Goal: Information Seeking & Learning: Learn about a topic

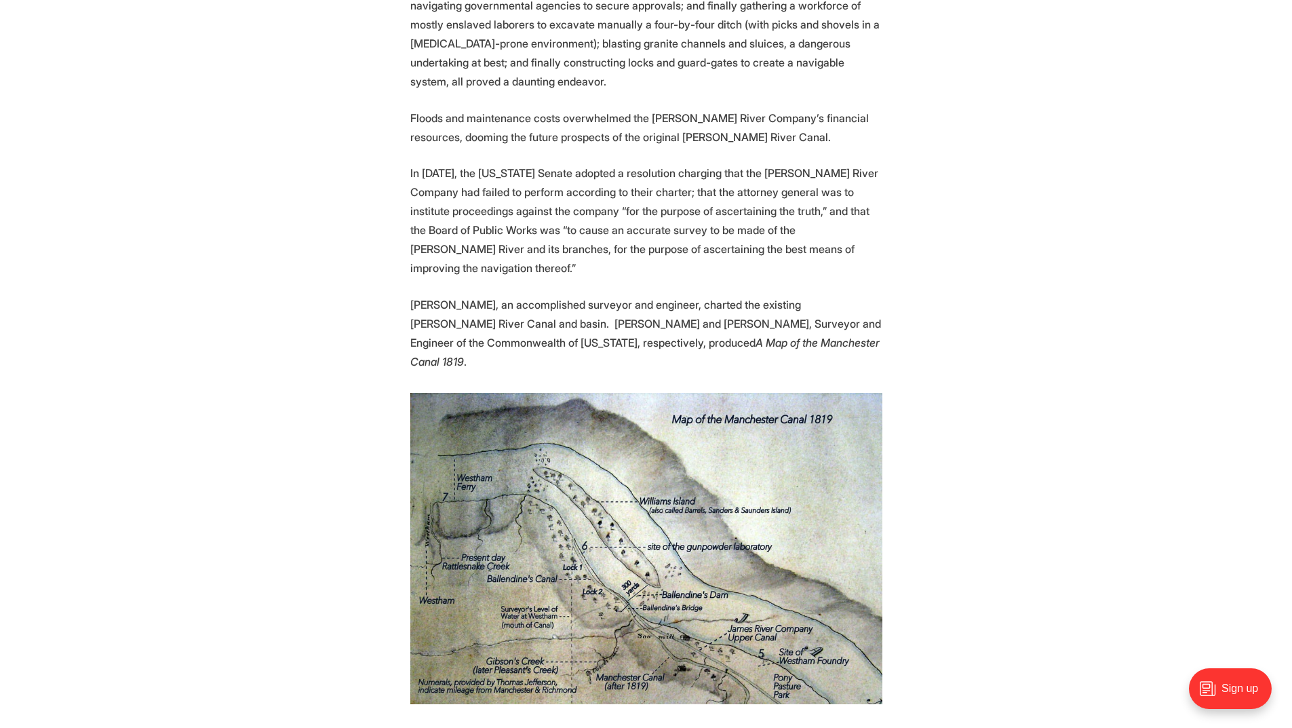
scroll to position [1425, 0]
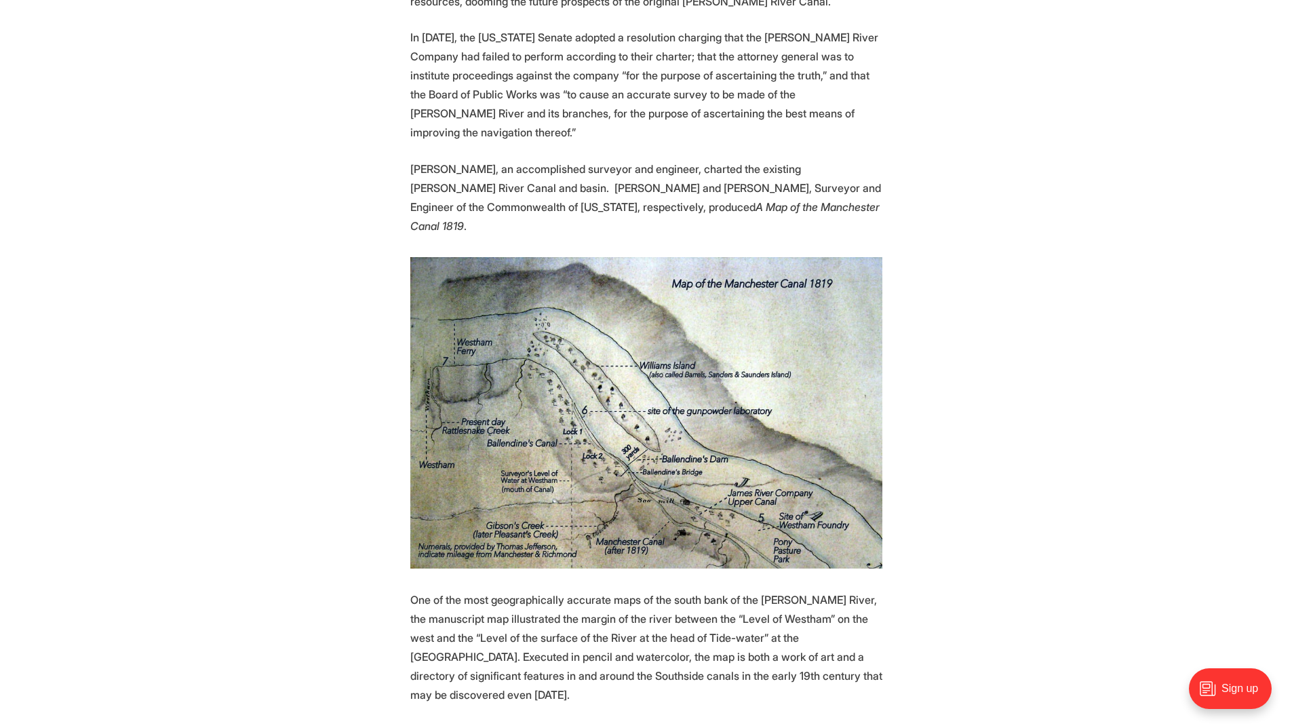
click at [858, 353] on img at bounding box center [646, 412] width 472 height 311
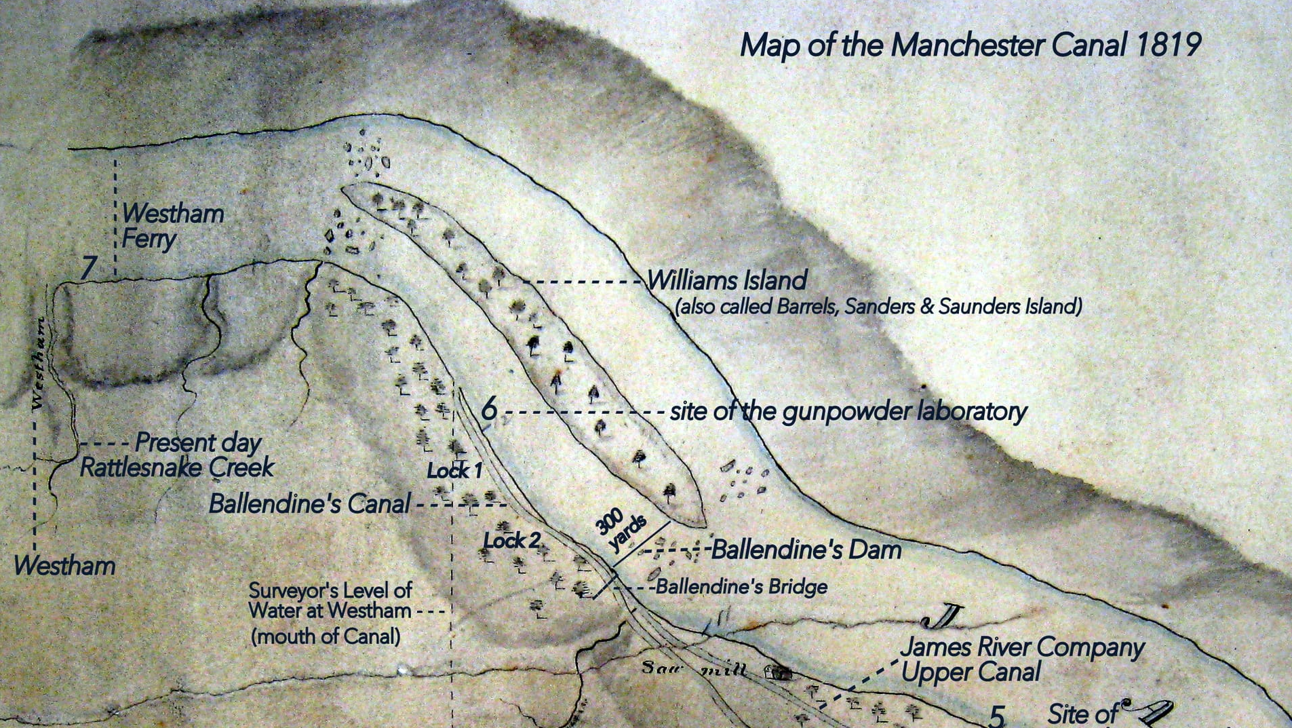
click at [175, 324] on img at bounding box center [666, 416] width 1357 height 896
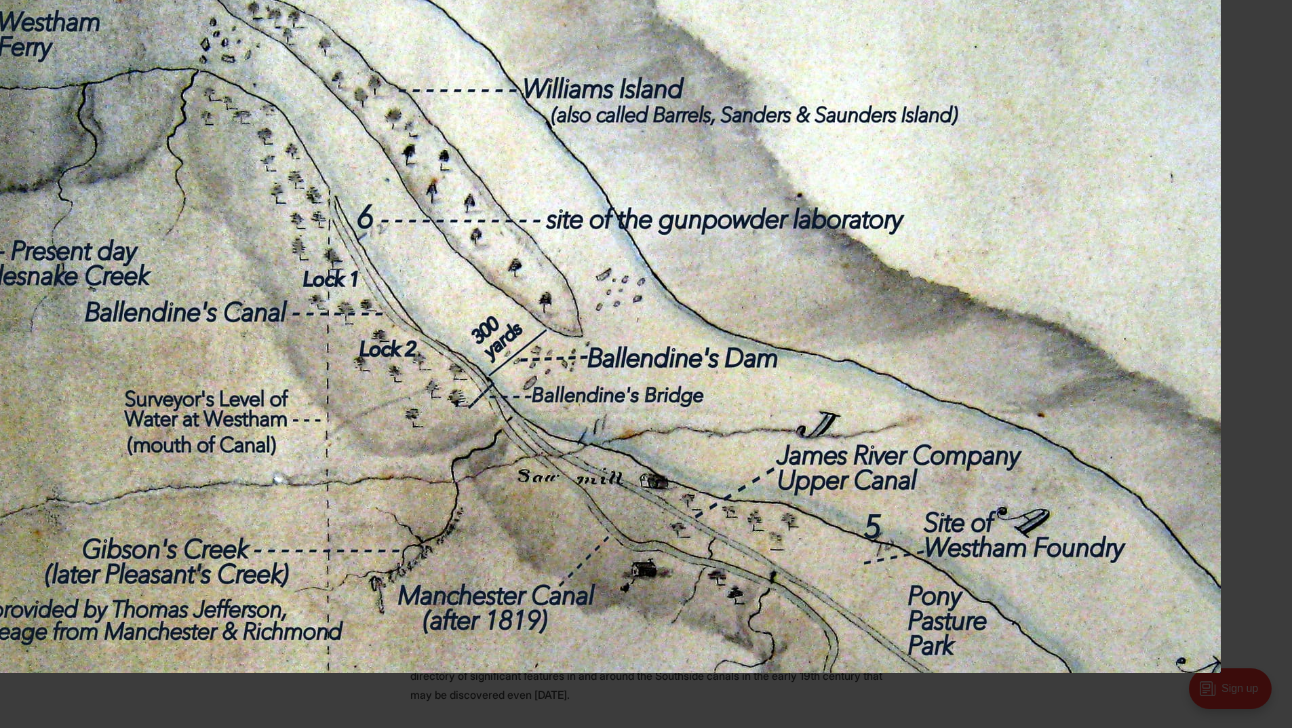
click at [246, 290] on img at bounding box center [542, 225] width 1357 height 896
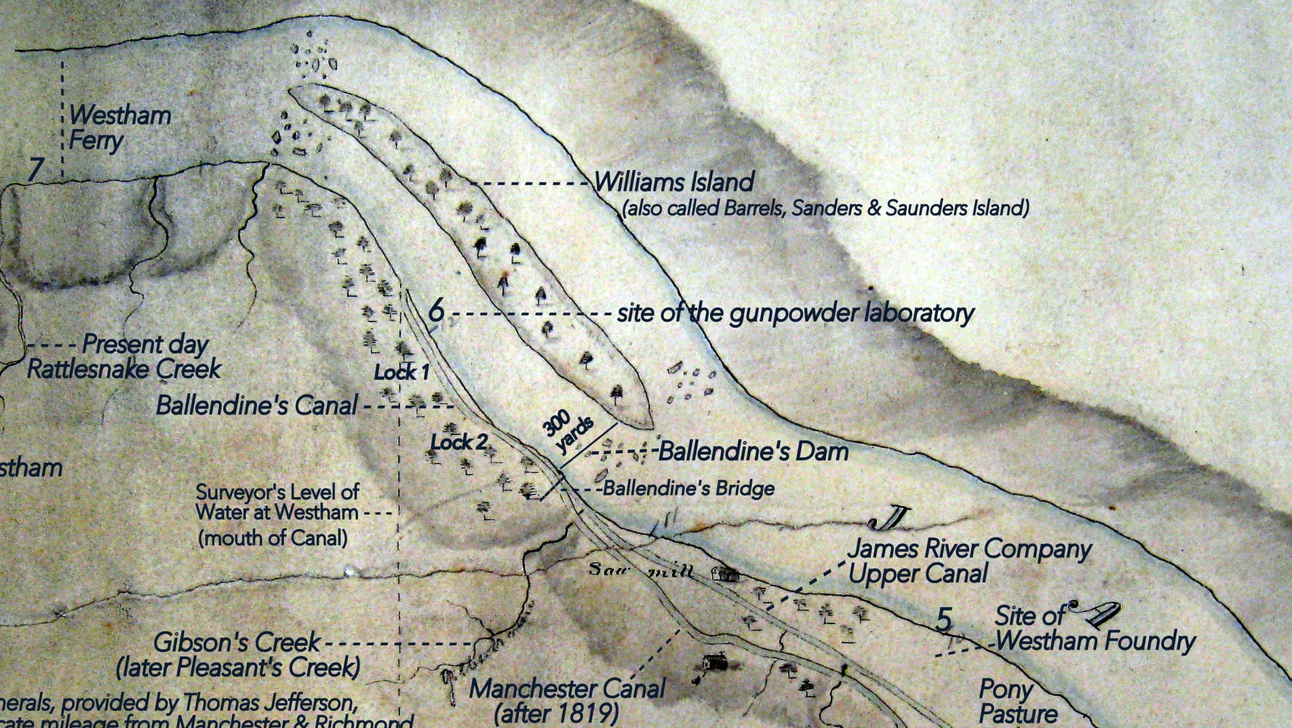
click at [657, 462] on img at bounding box center [614, 318] width 1357 height 896
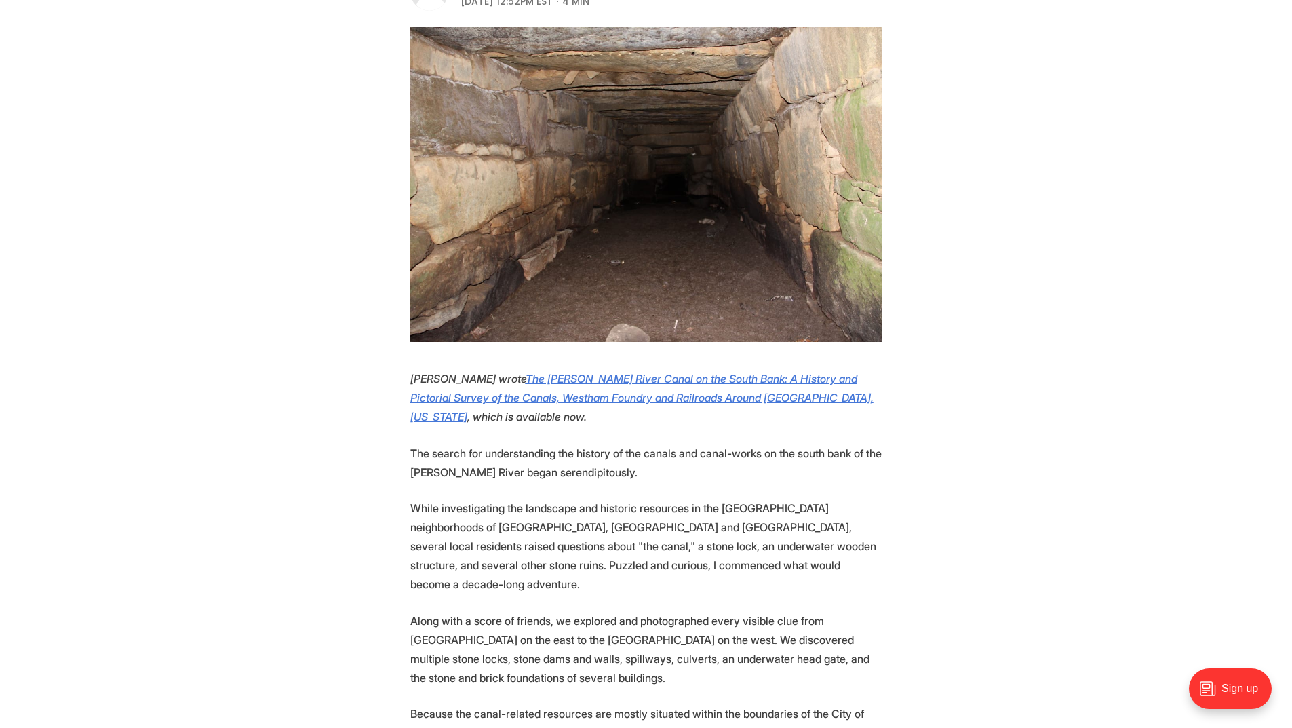
scroll to position [0, 0]
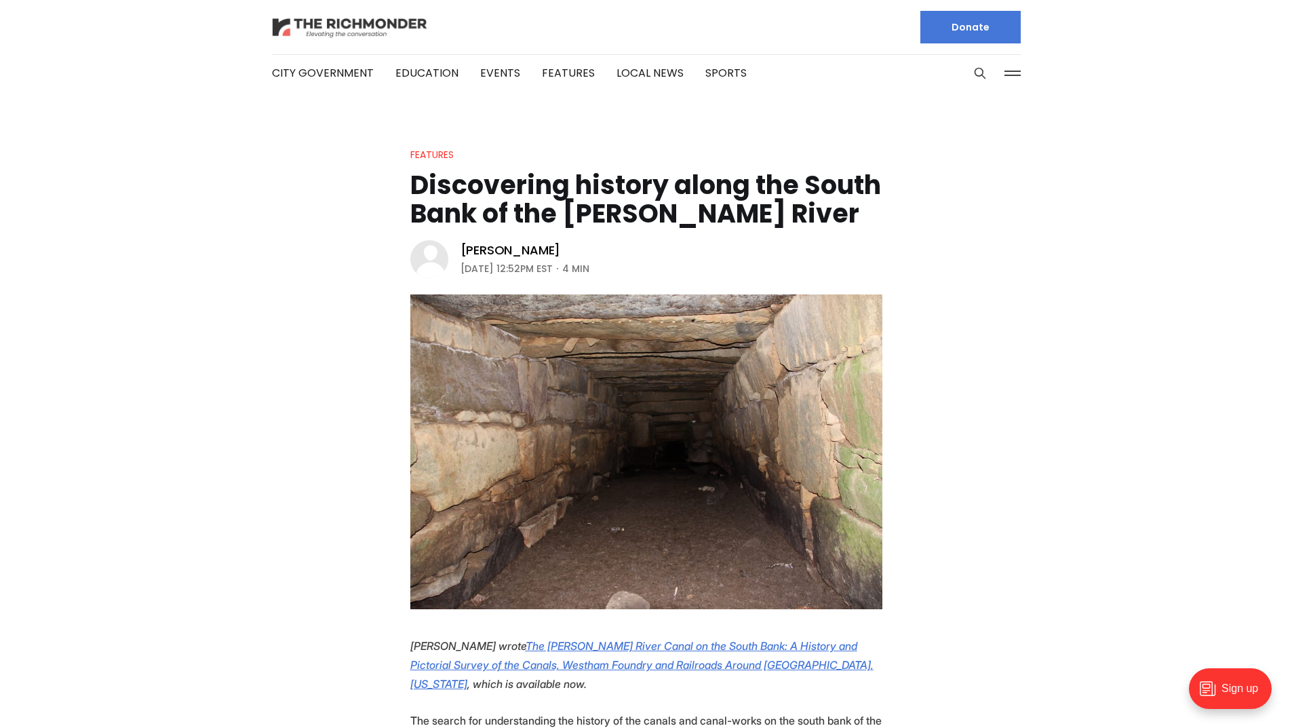
click at [364, 26] on img at bounding box center [350, 28] width 156 height 24
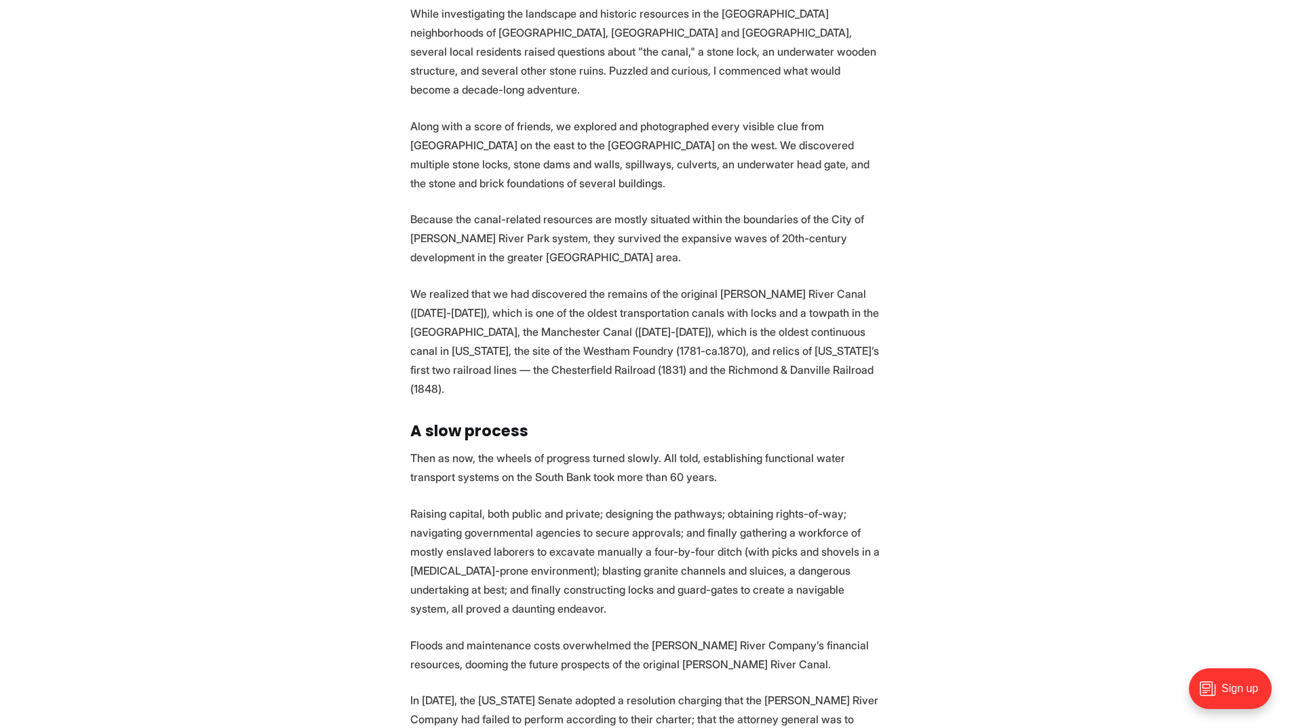
scroll to position [882, 0]
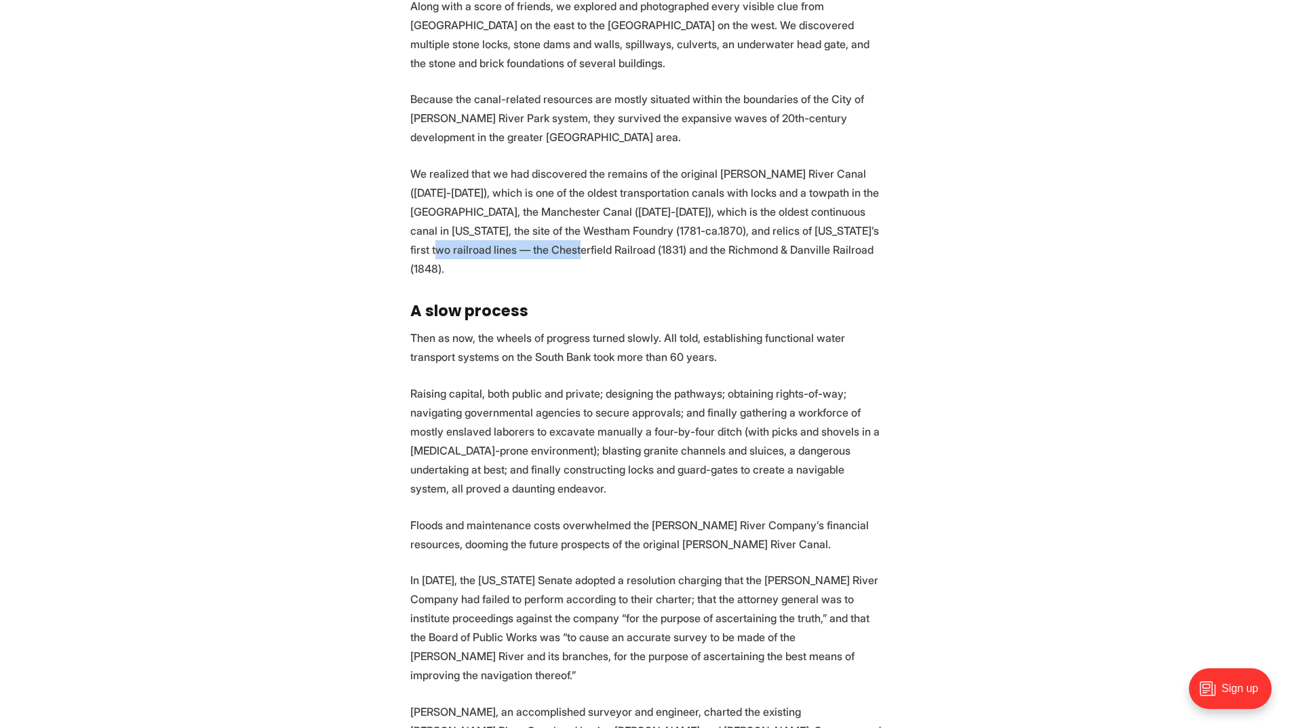
drag, startPoint x: 411, startPoint y: 231, endPoint x: 549, endPoint y: 227, distance: 137.8
click at [549, 227] on p "We realized that we had discovered the remains of the original James River Cana…" at bounding box center [646, 221] width 472 height 114
copy p "Chesterfield Railroad (1831)"
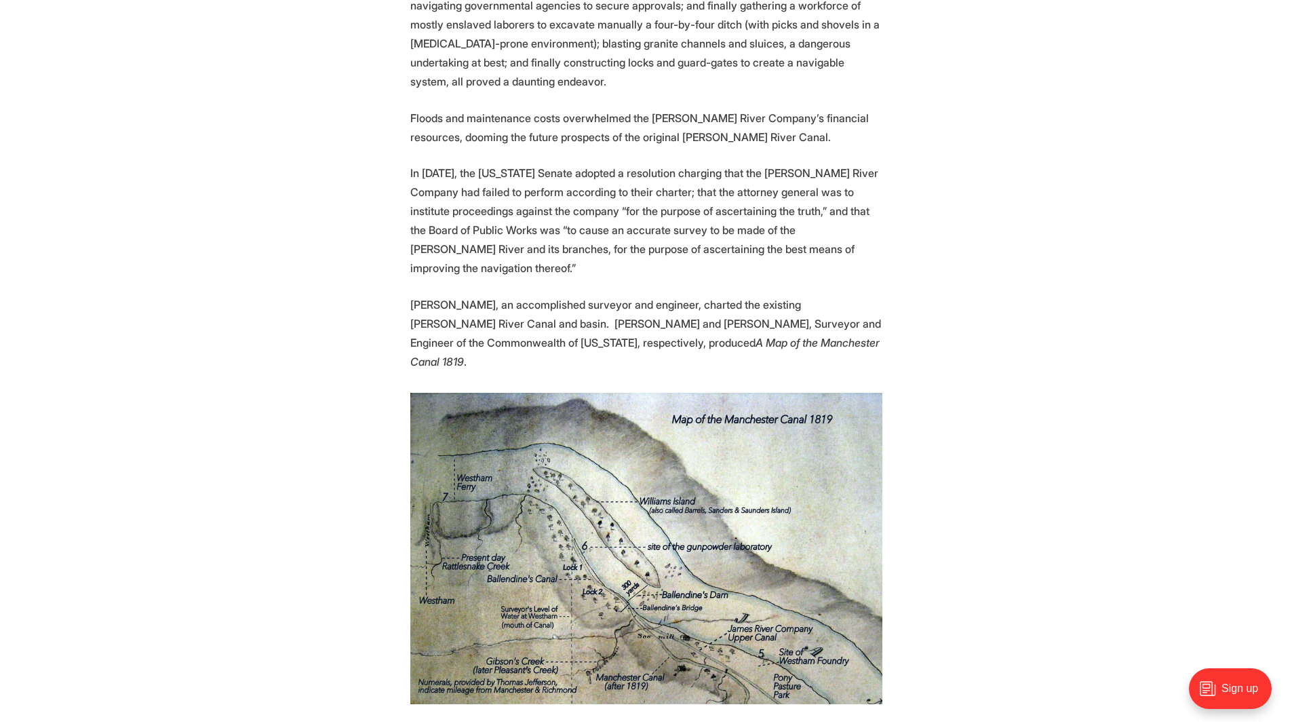
scroll to position [1357, 0]
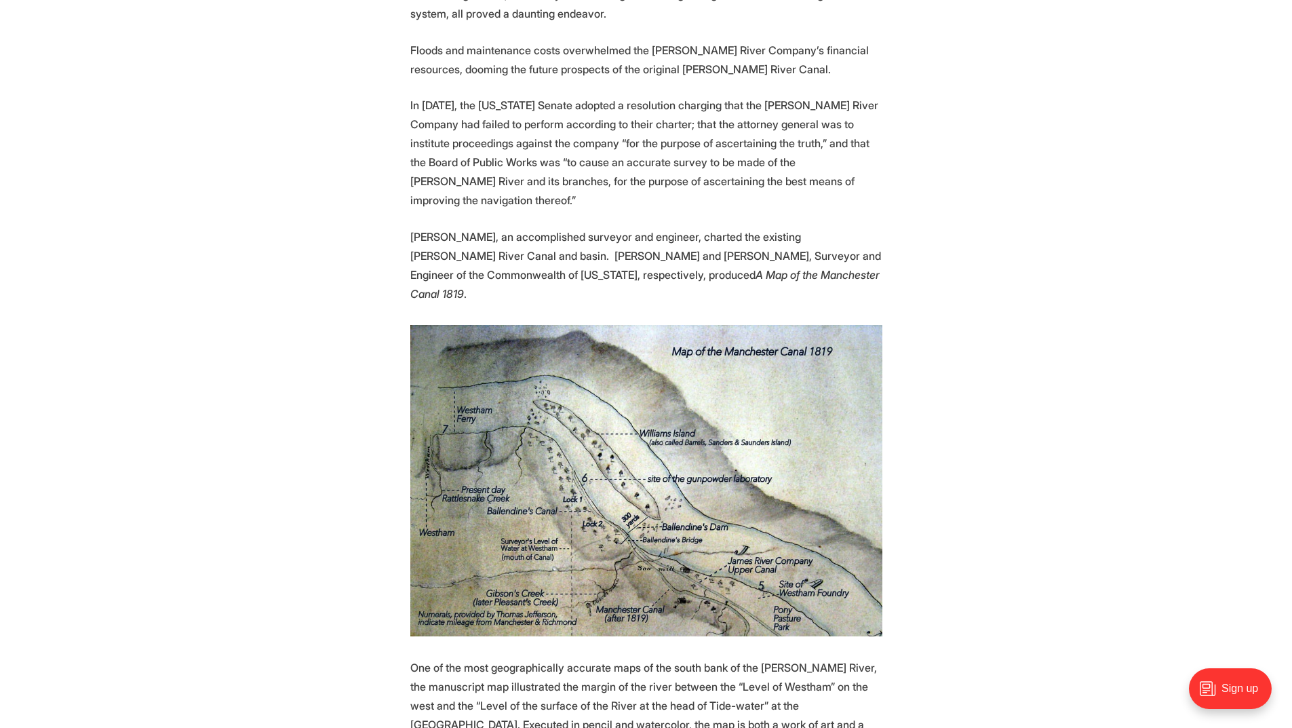
click at [652, 325] on img at bounding box center [646, 480] width 472 height 311
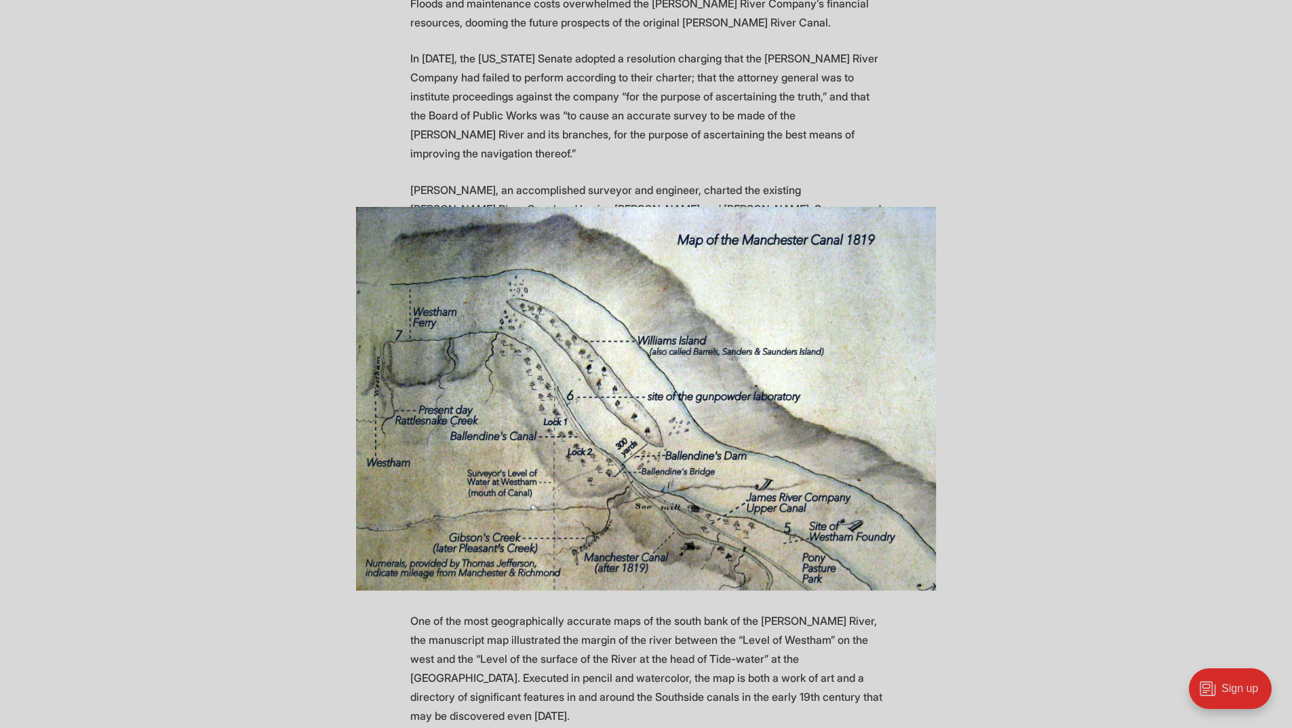
scroll to position [1425, 0]
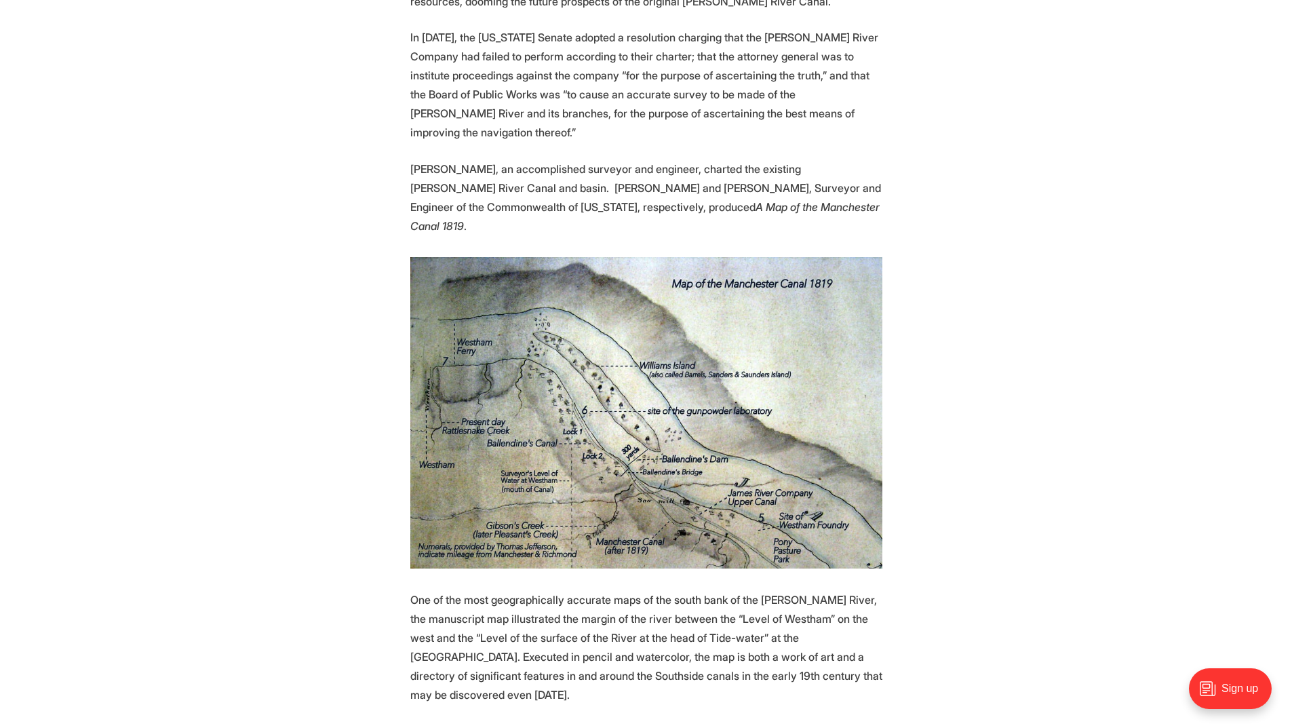
click at [735, 436] on img at bounding box center [646, 412] width 472 height 311
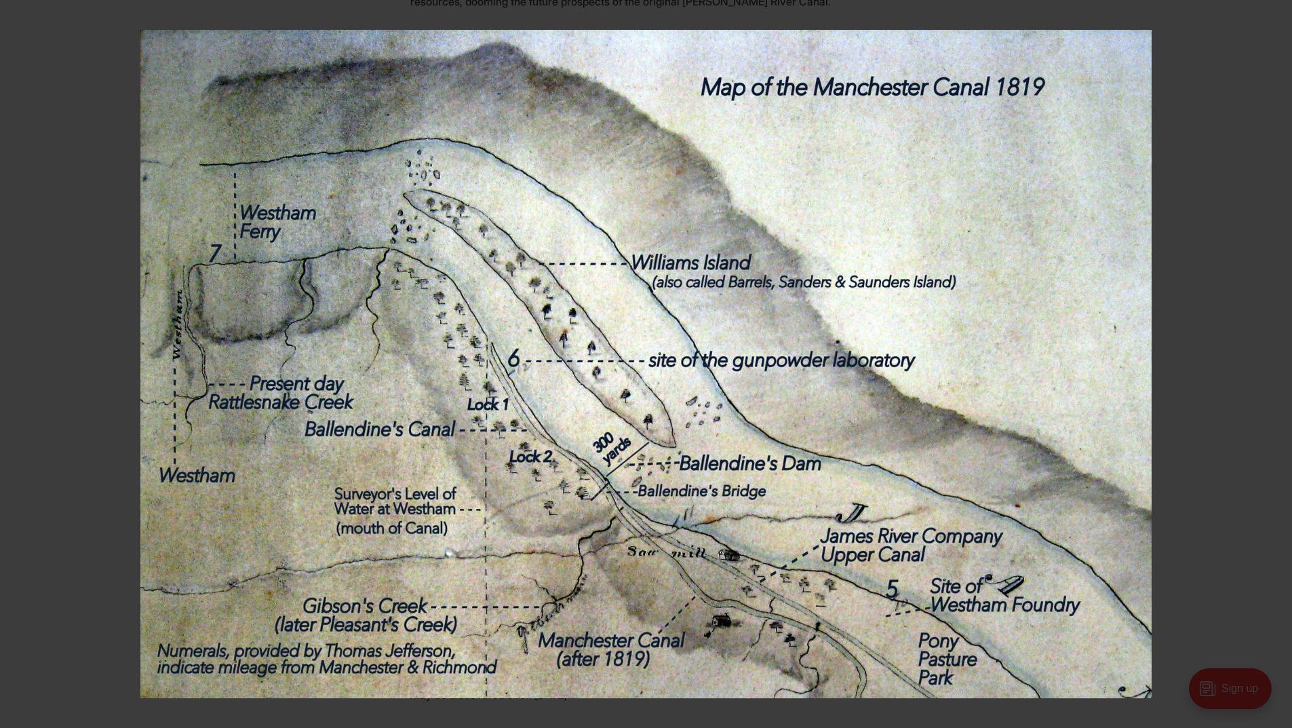
click at [715, 637] on img at bounding box center [646, 364] width 1012 height 668
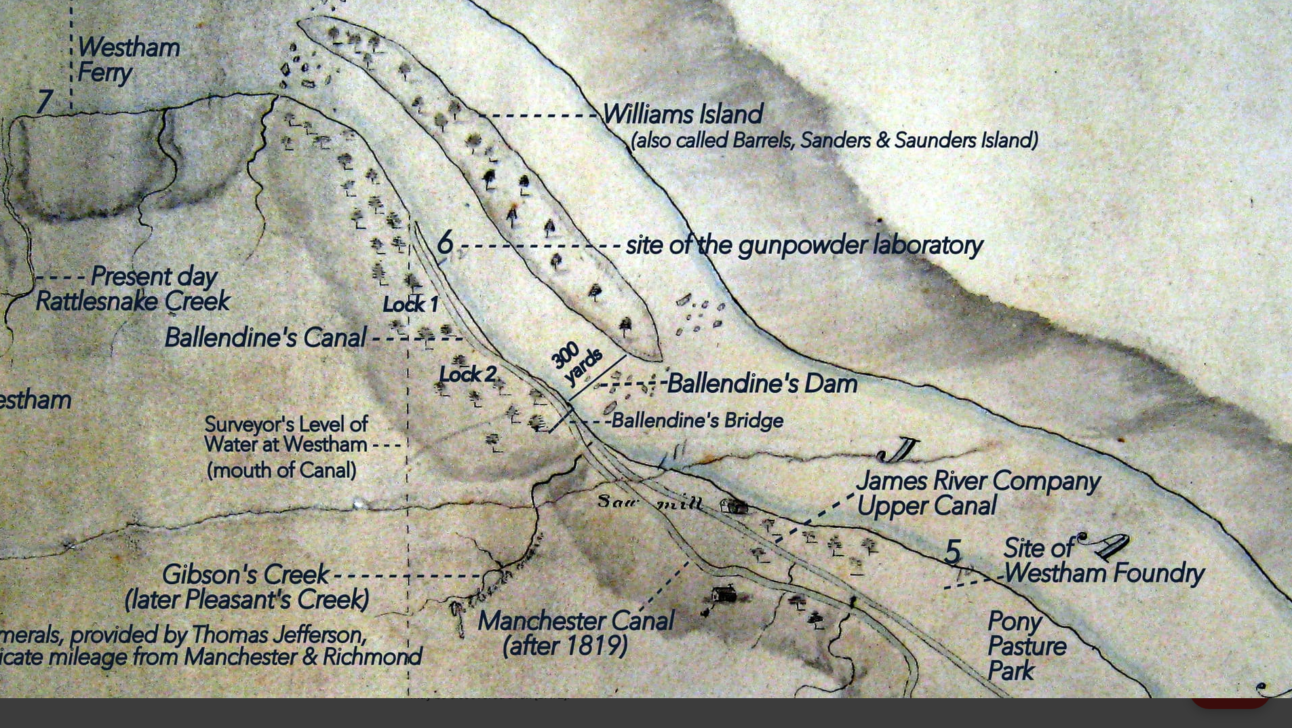
click at [415, 472] on img at bounding box center [622, 250] width 1357 height 896
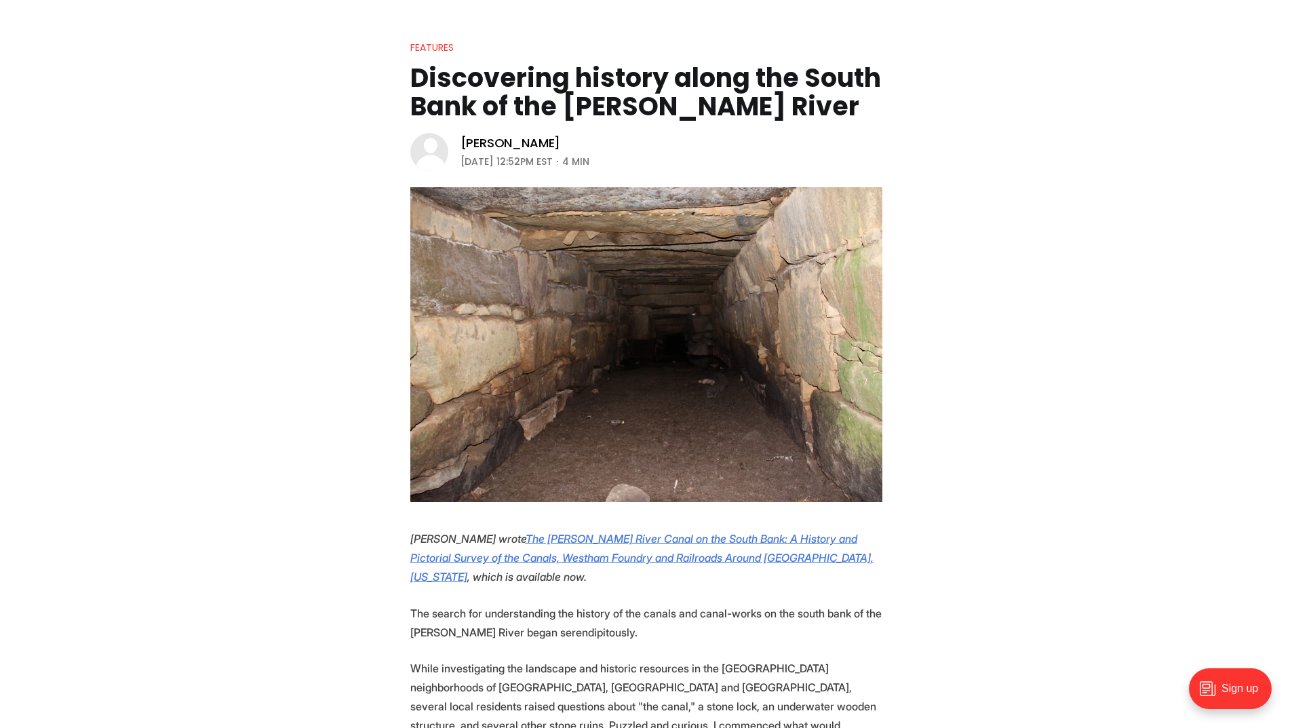
scroll to position [136, 0]
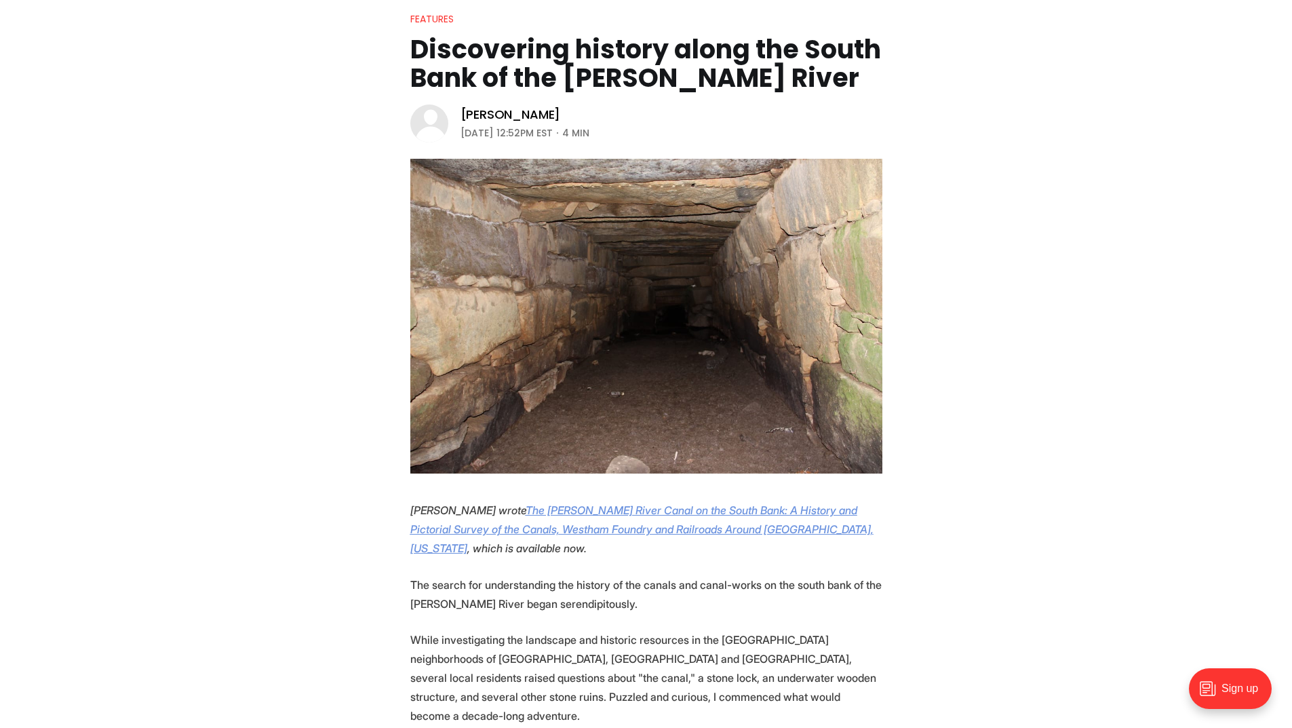
click at [628, 533] on u "The James River Canal on the South Bank: A History and Pictorial Survey of the …" at bounding box center [641, 529] width 463 height 52
